Goal: Subscribe to service/newsletter

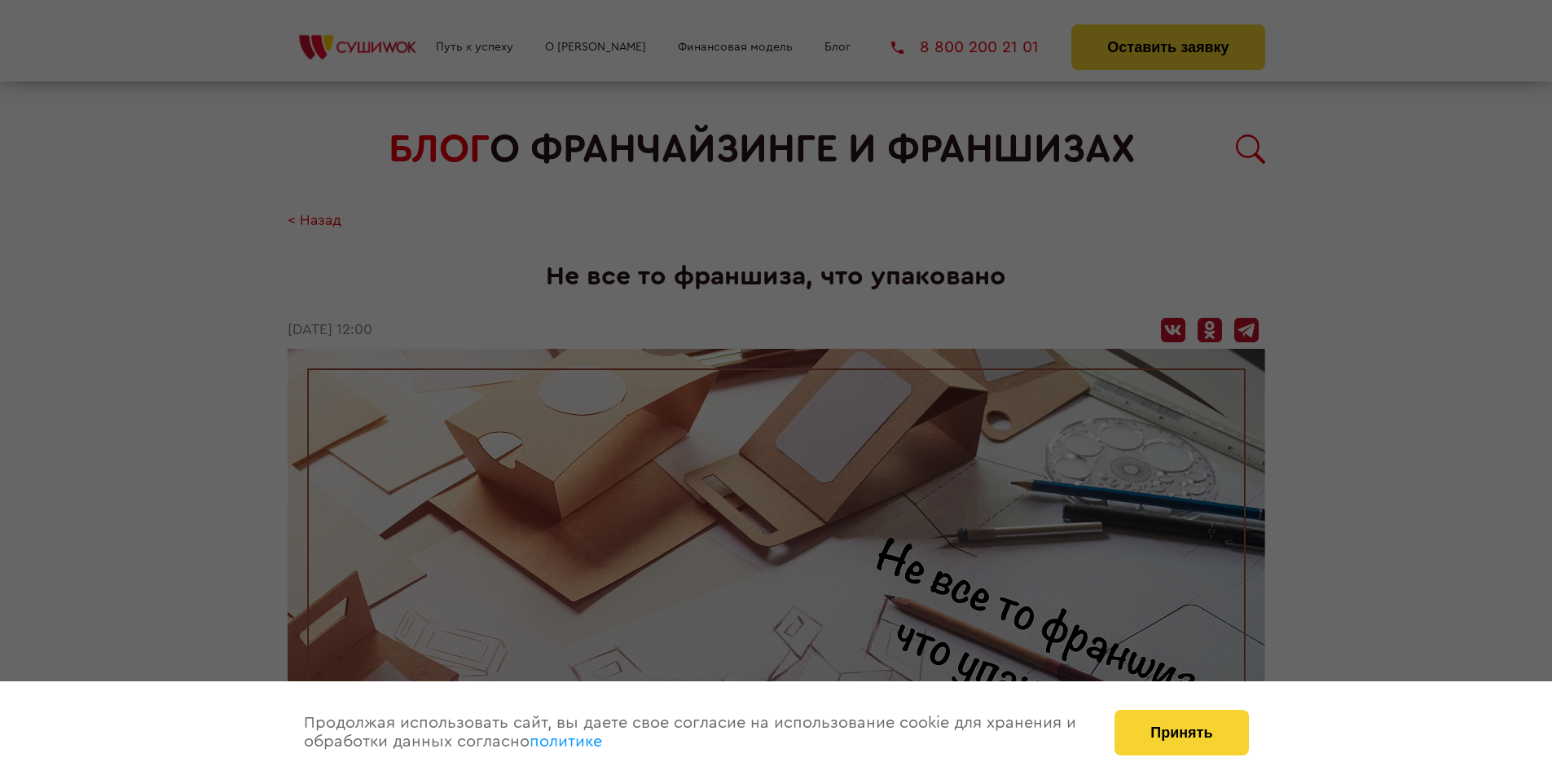
scroll to position [1800, 0]
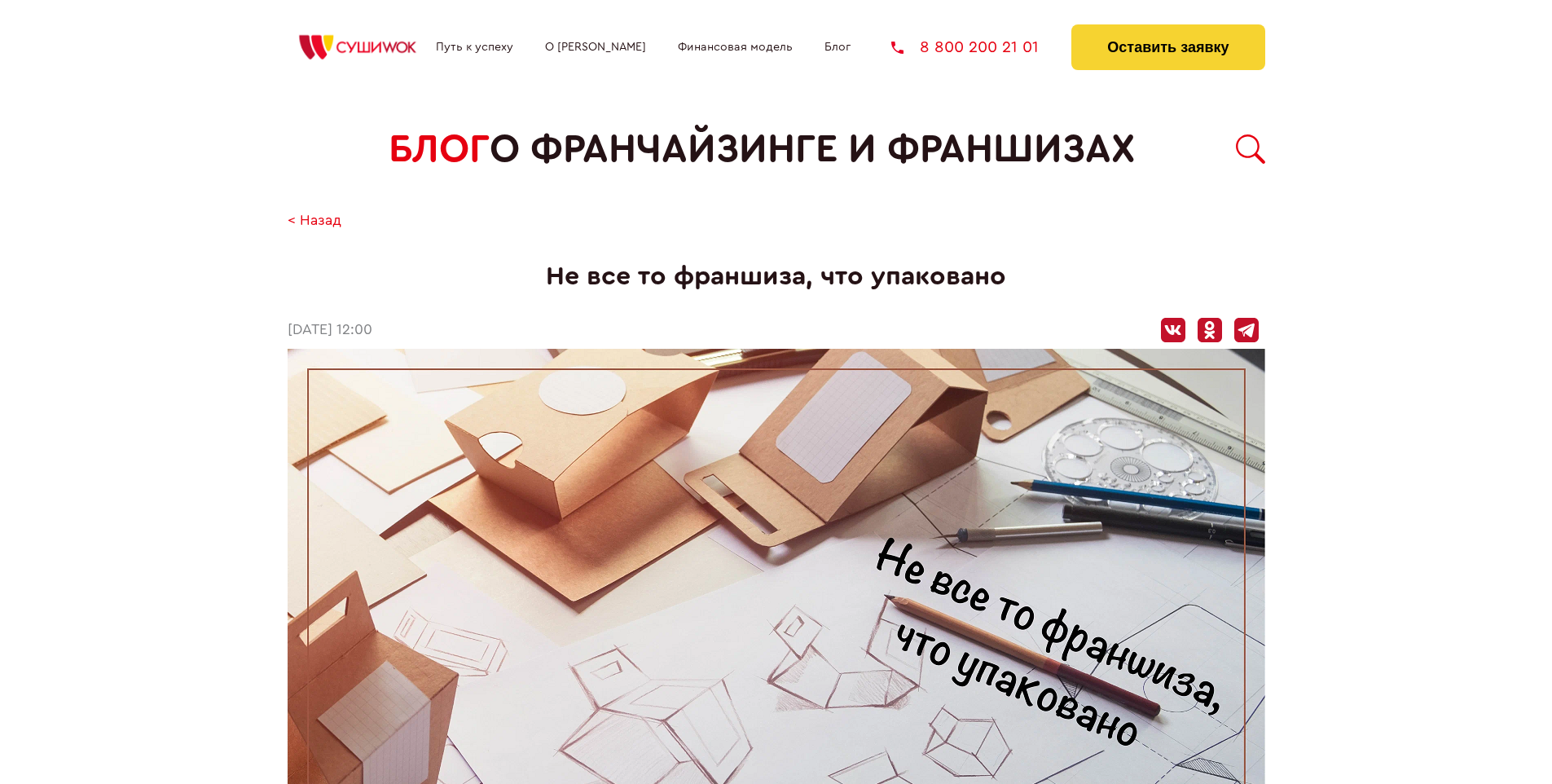
scroll to position [1800, 0]
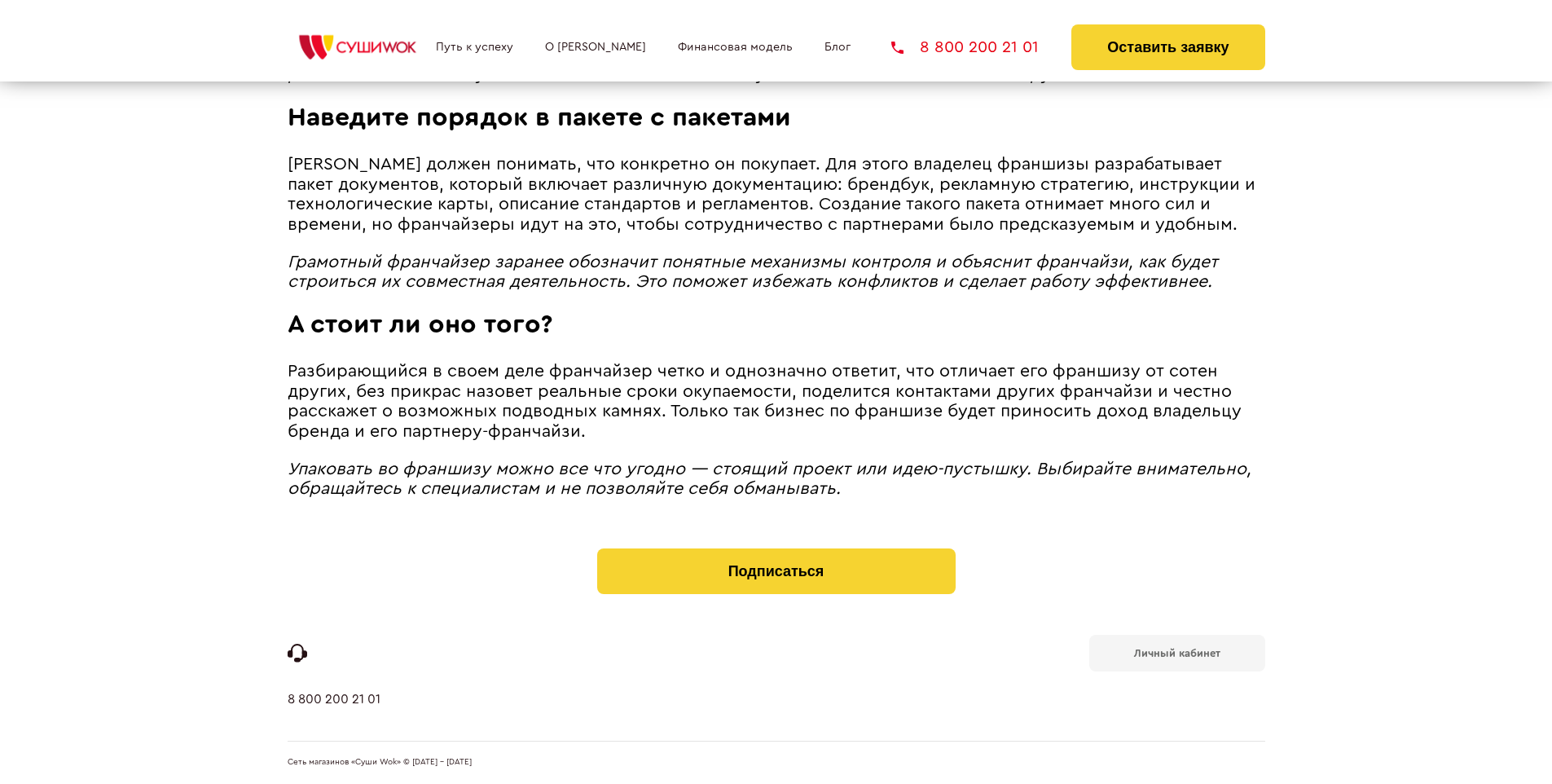
click at [1177, 652] on b "Личный кабинет" at bounding box center [1178, 653] width 86 height 11
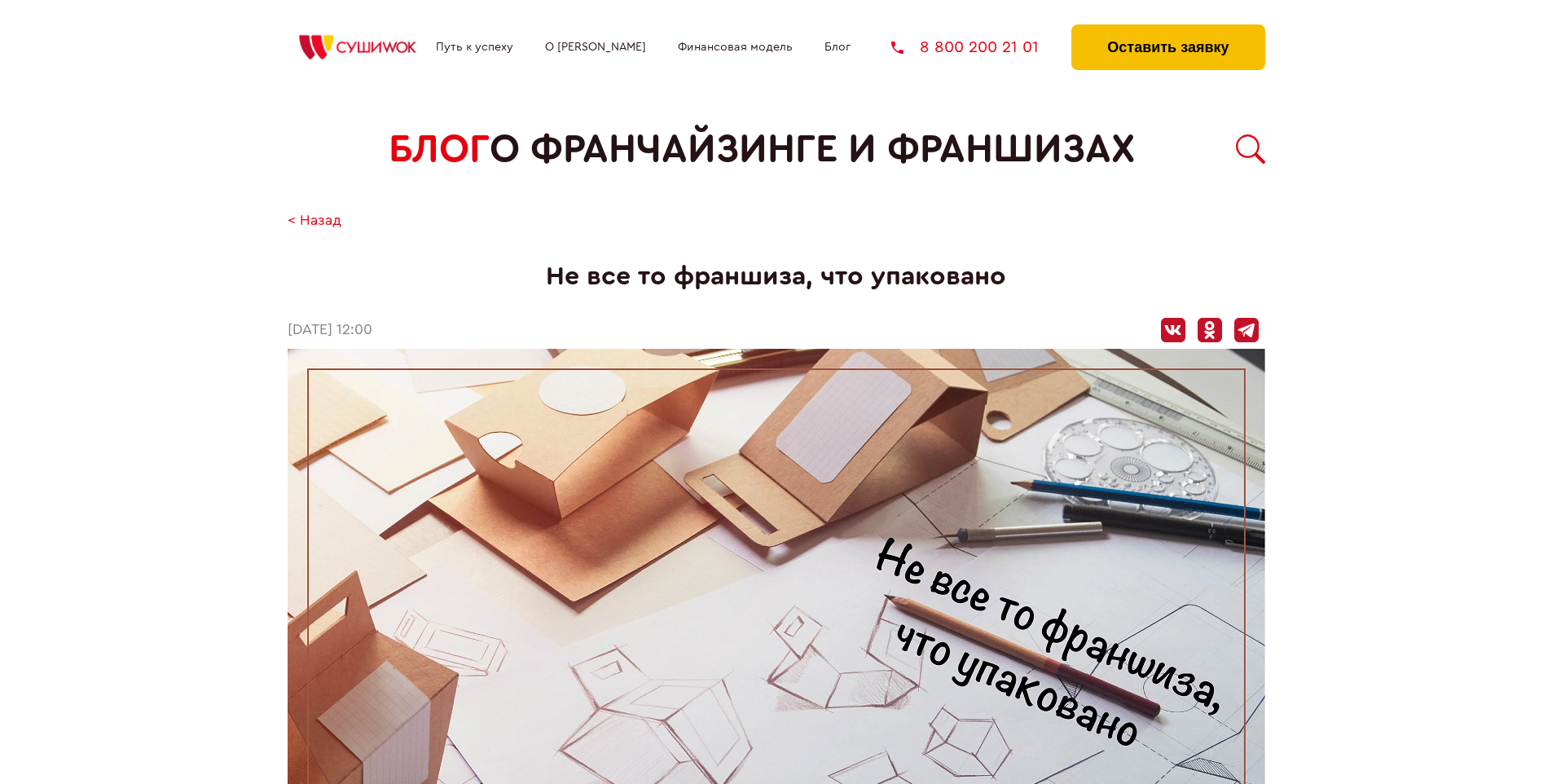
click at [1168, 29] on button "Оставить заявку" at bounding box center [1168, 48] width 193 height 46
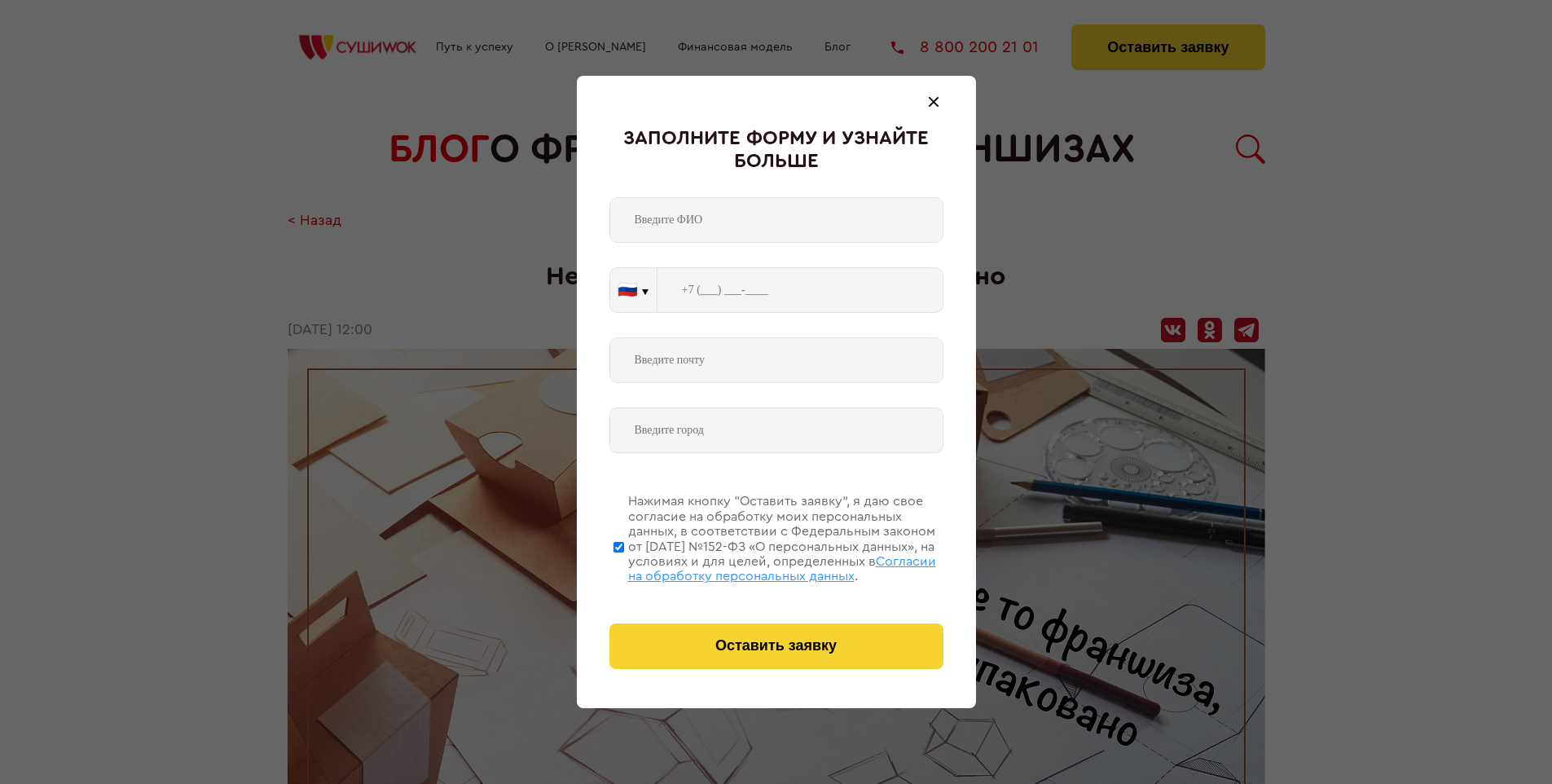
click at [755, 567] on span "Согласии на обработку персональных данных" at bounding box center [782, 569] width 308 height 28
click at [624, 567] on input "Нажимая кнопку “Оставить заявку”, я даю свое согласие на обработку моих персона…" at bounding box center [619, 547] width 11 height 130
checkbox input "false"
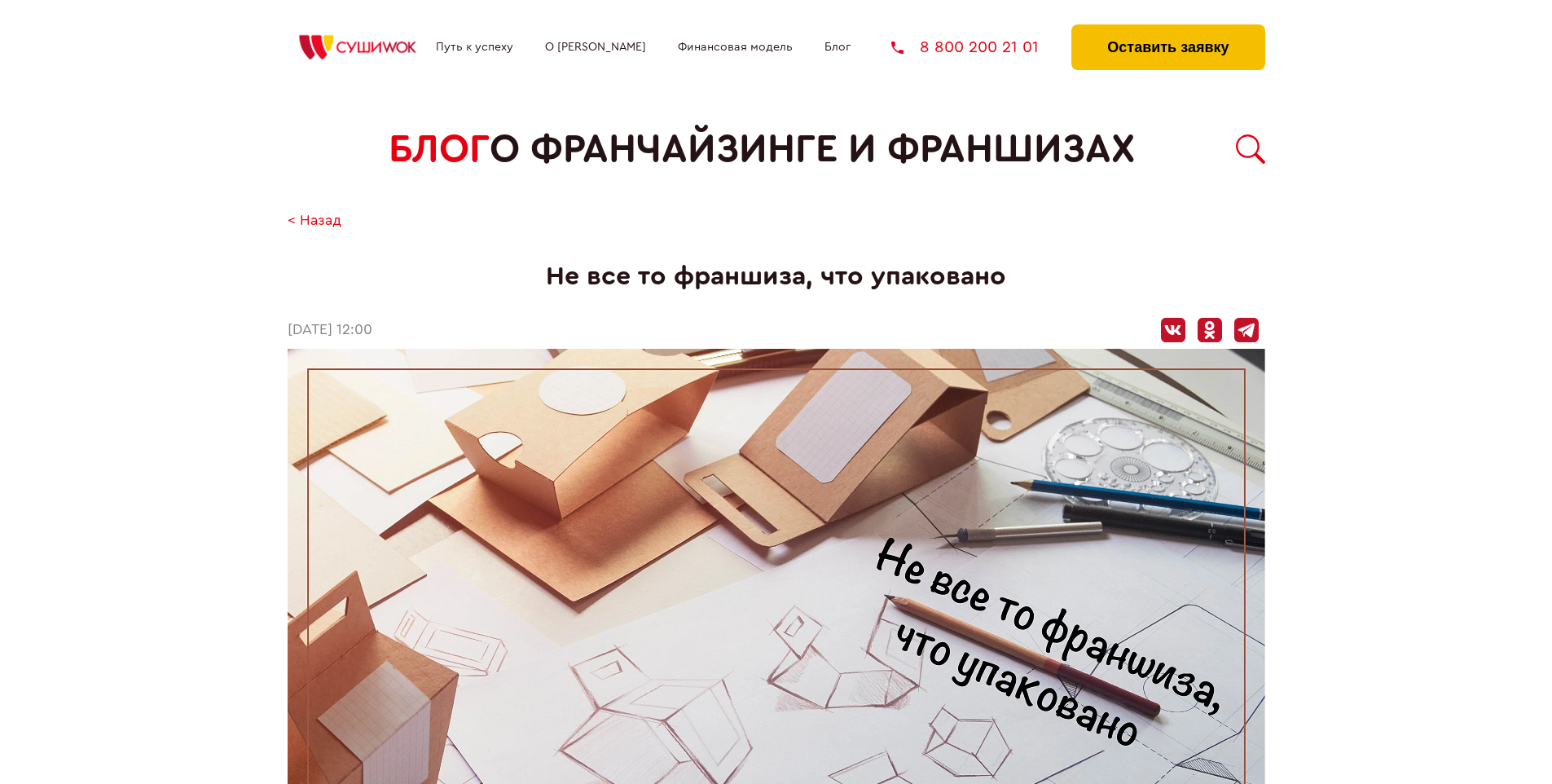
click at [1168, 29] on button "Оставить заявку" at bounding box center [1168, 48] width 193 height 46
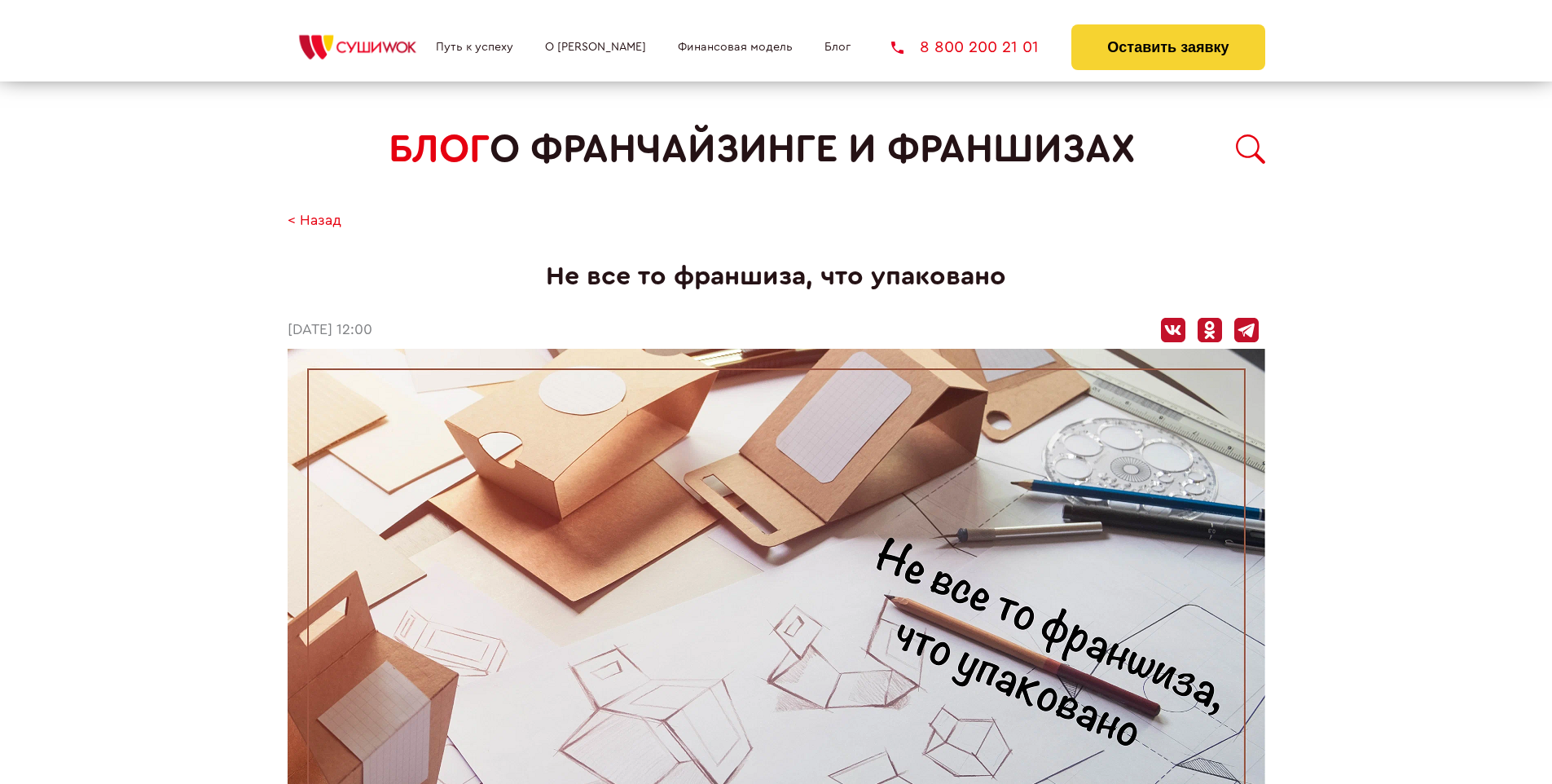
scroll to position [1800, 0]
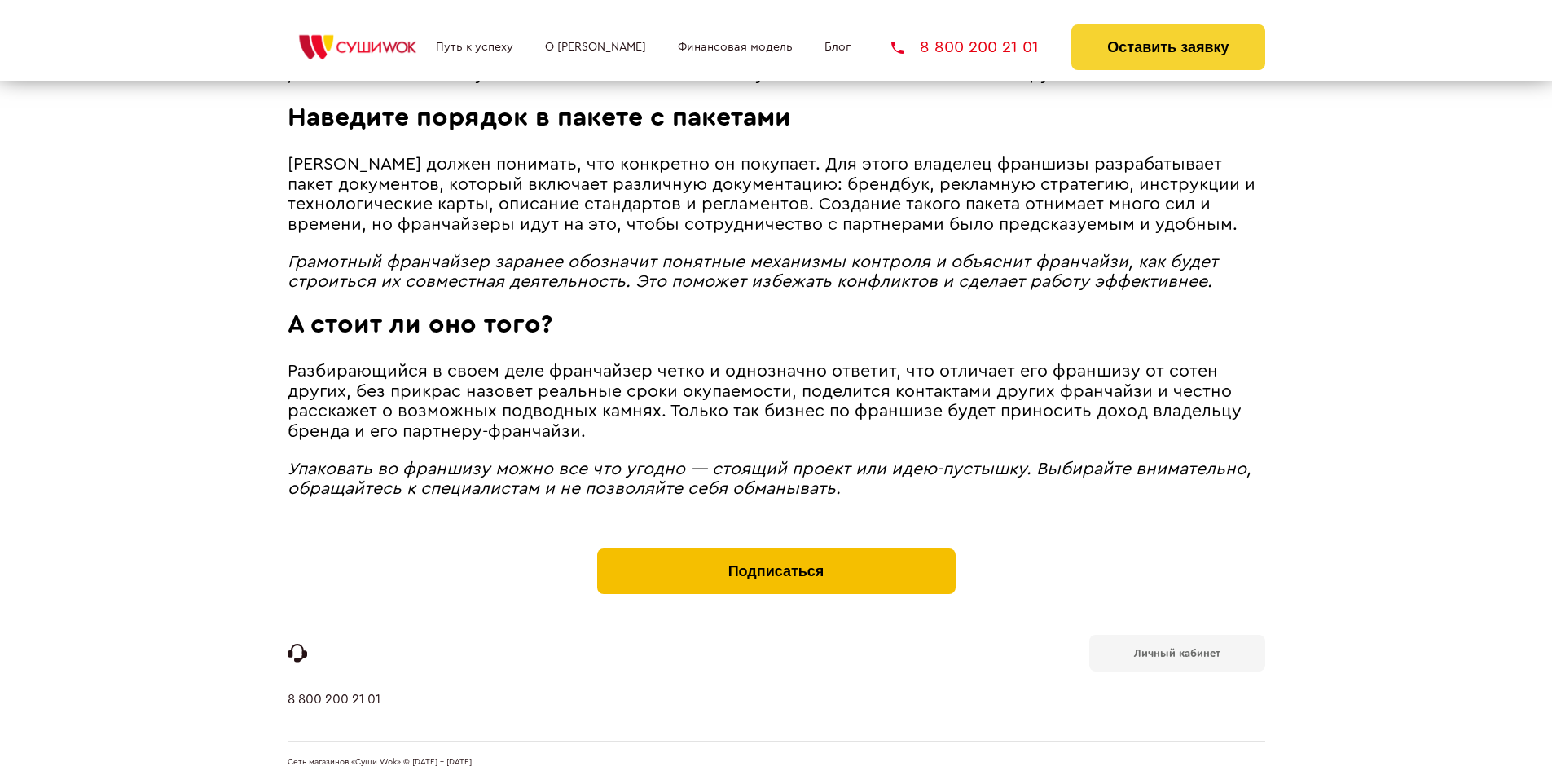
click at [776, 552] on button "Подписаться" at bounding box center [776, 571] width 358 height 46
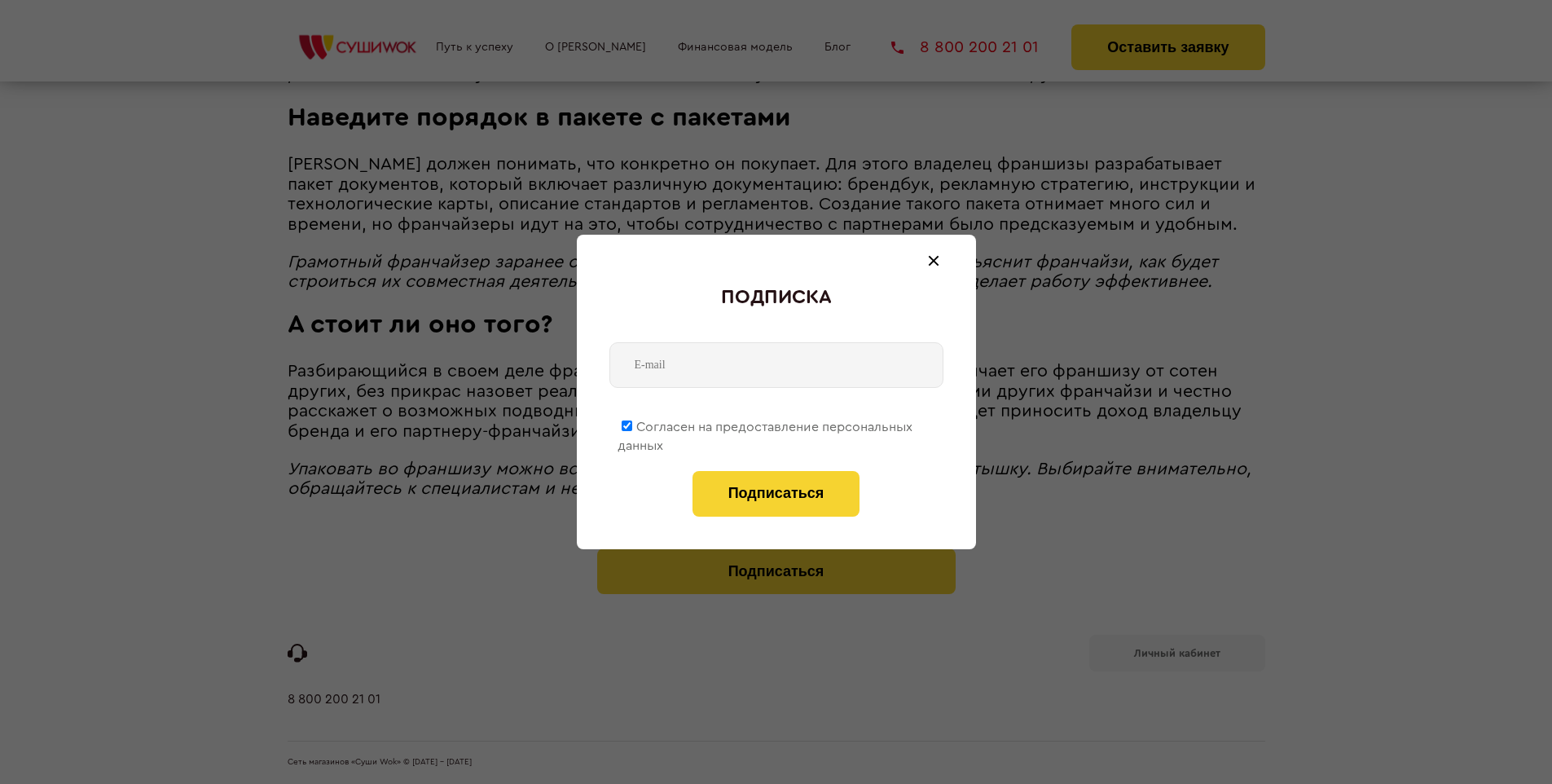
click at [766, 424] on span "Согласен на предоставление персональных данных" at bounding box center [765, 436] width 295 height 32
click at [632, 424] on input "Согласен на предоставление персональных данных" at bounding box center [626, 425] width 11 height 11
checkbox input "false"
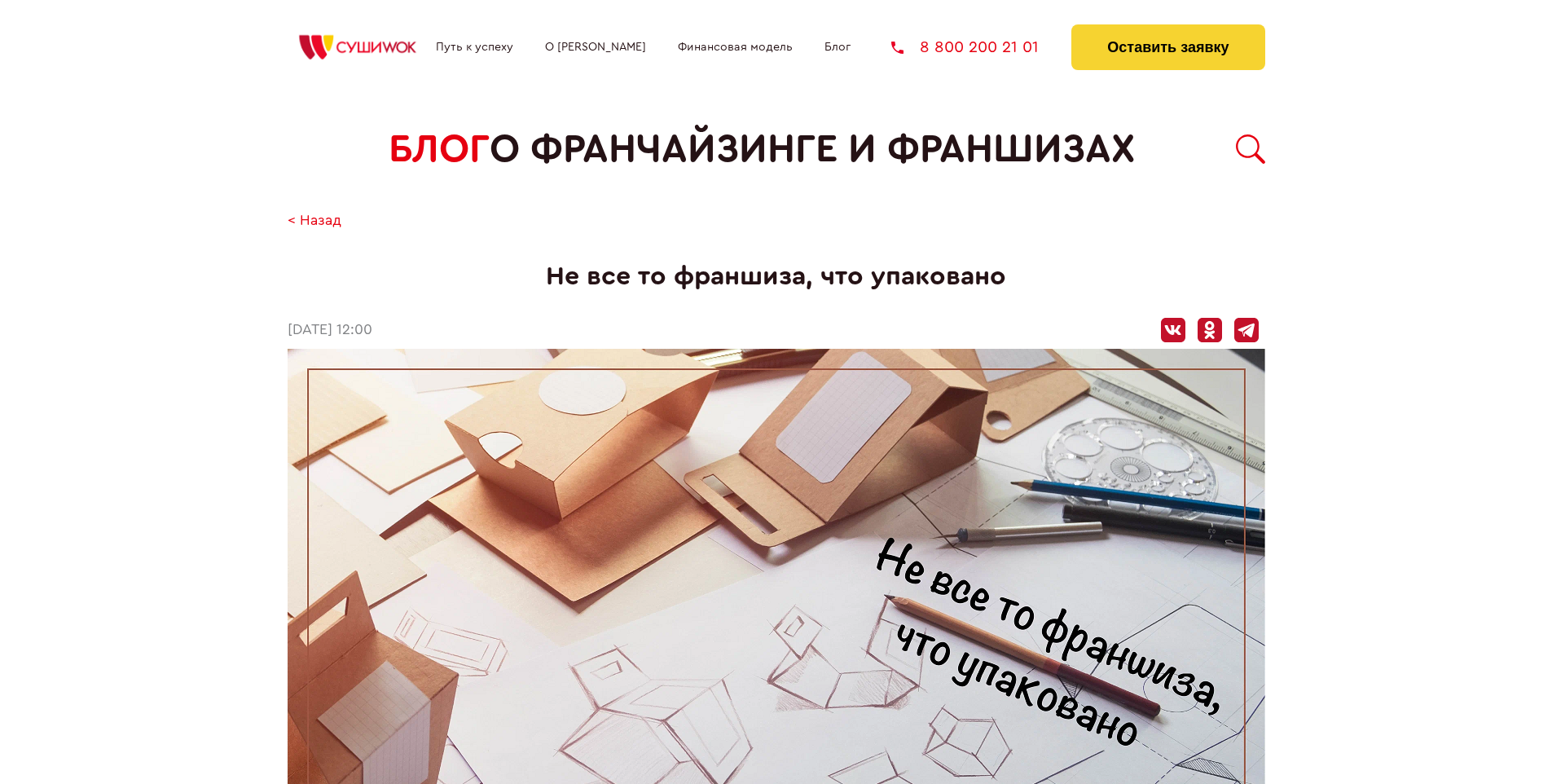
scroll to position [1800, 0]
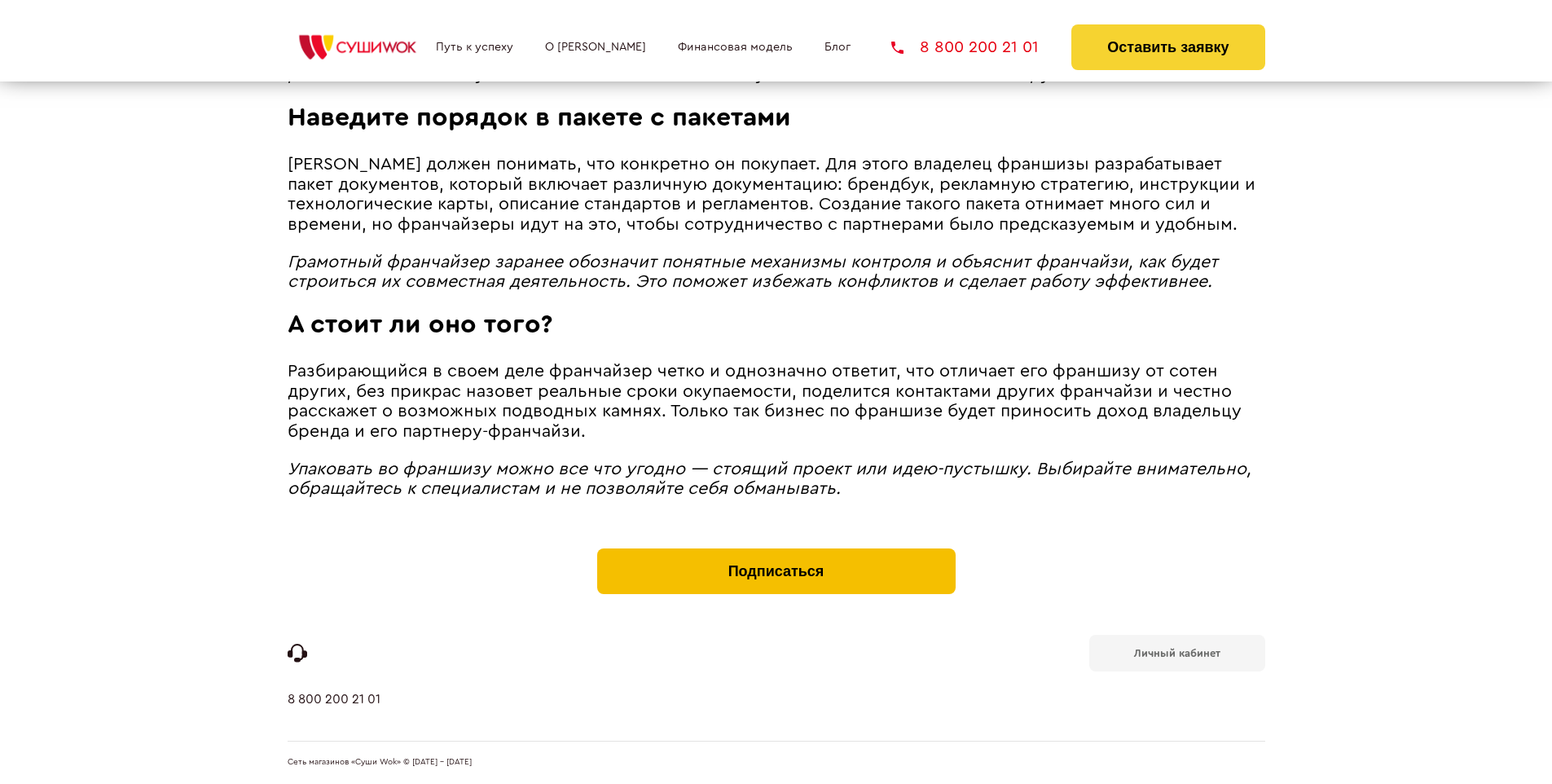
click at [776, 552] on button "Подписаться" at bounding box center [776, 571] width 358 height 46
